Goal: Book appointment/travel/reservation

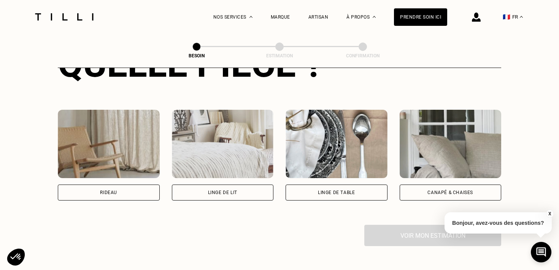
scroll to position [339, 0]
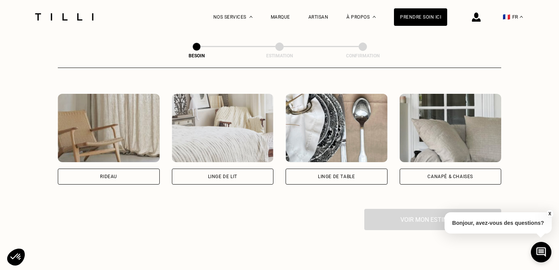
click at [135, 169] on div "Rideau" at bounding box center [109, 177] width 102 height 16
select select "FR"
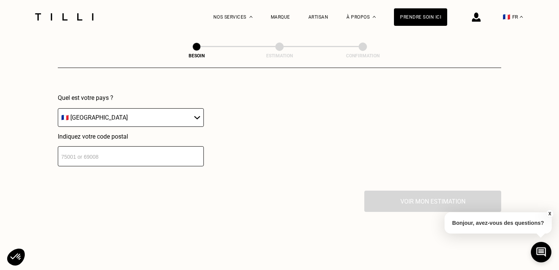
scroll to position [550, 0]
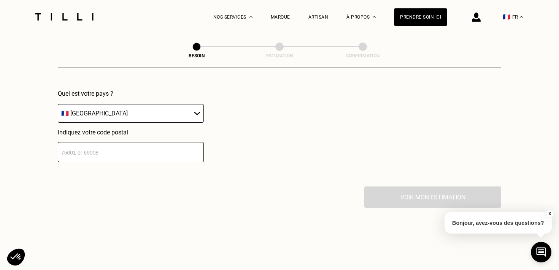
click at [129, 146] on input "number" at bounding box center [131, 152] width 146 height 20
type input "75009"
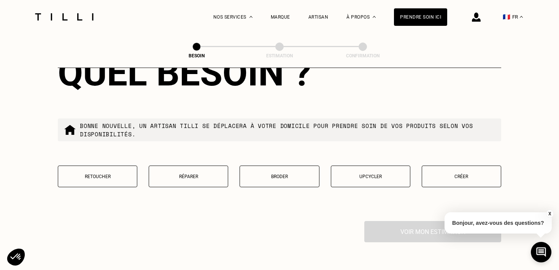
scroll to position [711, 0]
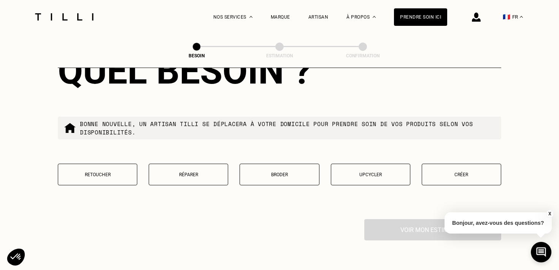
click at [445, 170] on button "Créer" at bounding box center [462, 175] width 80 height 22
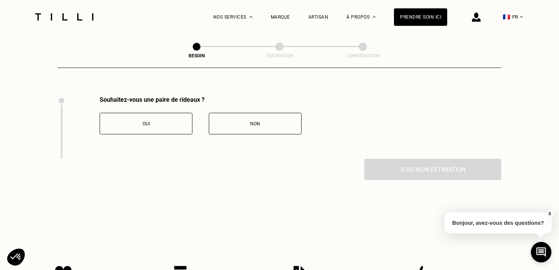
scroll to position [837, 0]
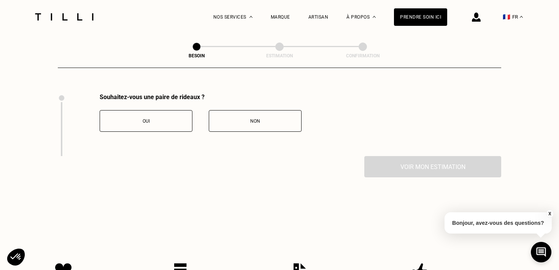
click at [242, 110] on button "Non" at bounding box center [255, 121] width 93 height 22
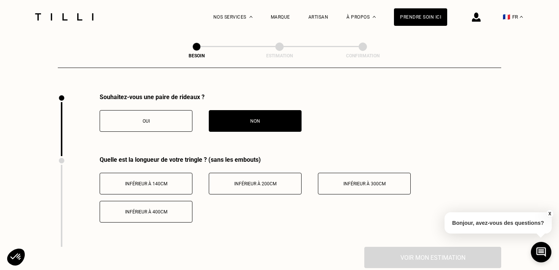
click at [358, 180] on button "Inférieur à 300cm" at bounding box center [364, 184] width 93 height 22
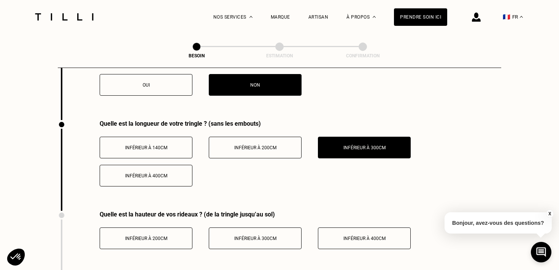
scroll to position [873, 0]
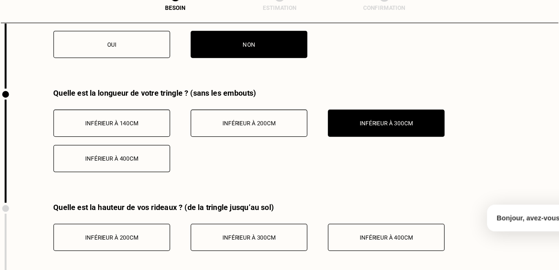
click at [280, 236] on div "Inférieur à 300cm" at bounding box center [255, 238] width 84 height 5
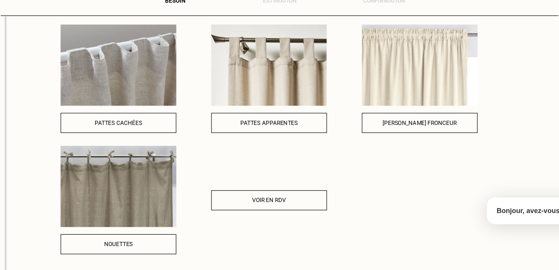
scroll to position [1091, 0]
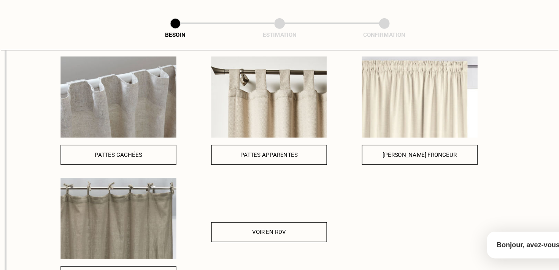
click at [392, 89] on img at bounding box center [391, 105] width 92 height 65
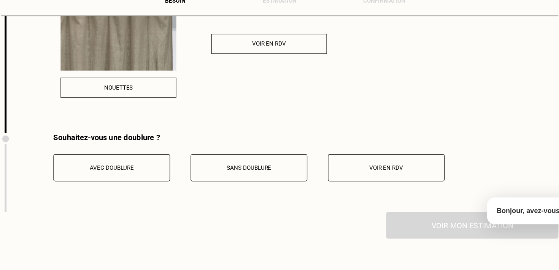
scroll to position [1214, 0]
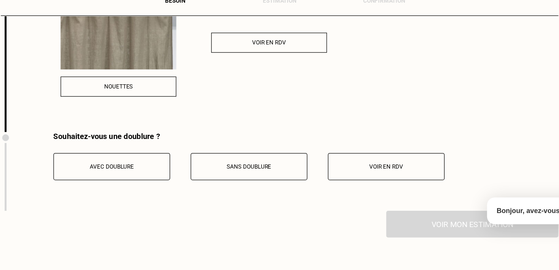
click at [173, 186] on button "Avec doublure" at bounding box center [146, 188] width 93 height 22
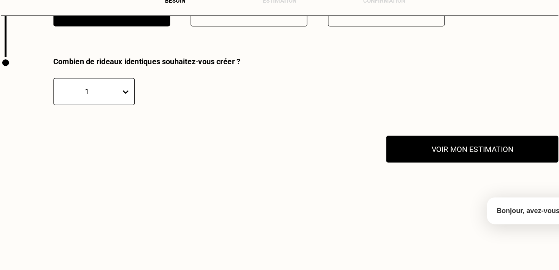
scroll to position [1345, 0]
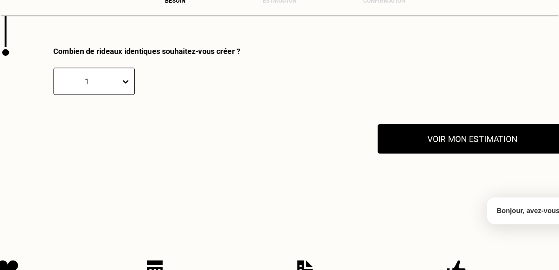
click at [429, 156] on button "Voir mon estimation" at bounding box center [433, 166] width 151 height 24
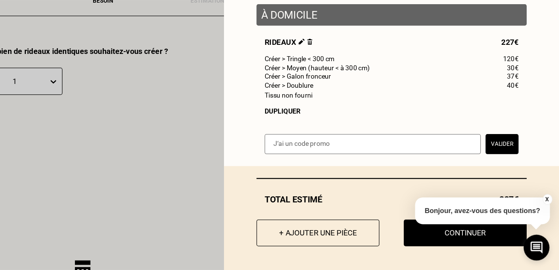
click at [550, 215] on button "X" at bounding box center [550, 214] width 8 height 8
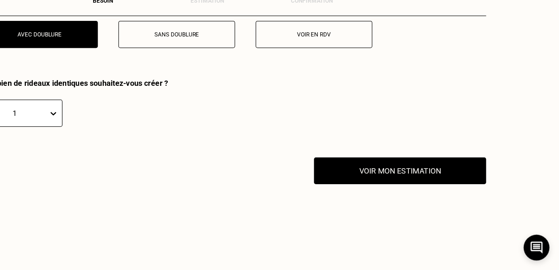
scroll to position [1372, 0]
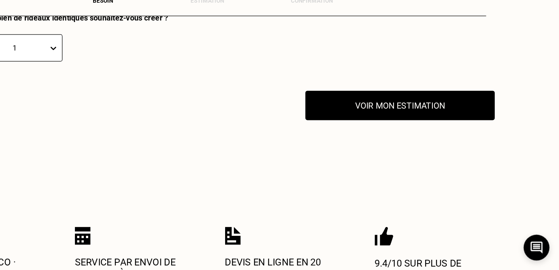
click at [445, 132] on button "Voir mon estimation" at bounding box center [433, 139] width 151 height 24
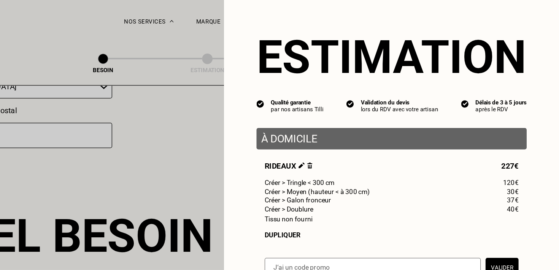
scroll to position [568, 0]
